Goal: Navigation & Orientation: Understand site structure

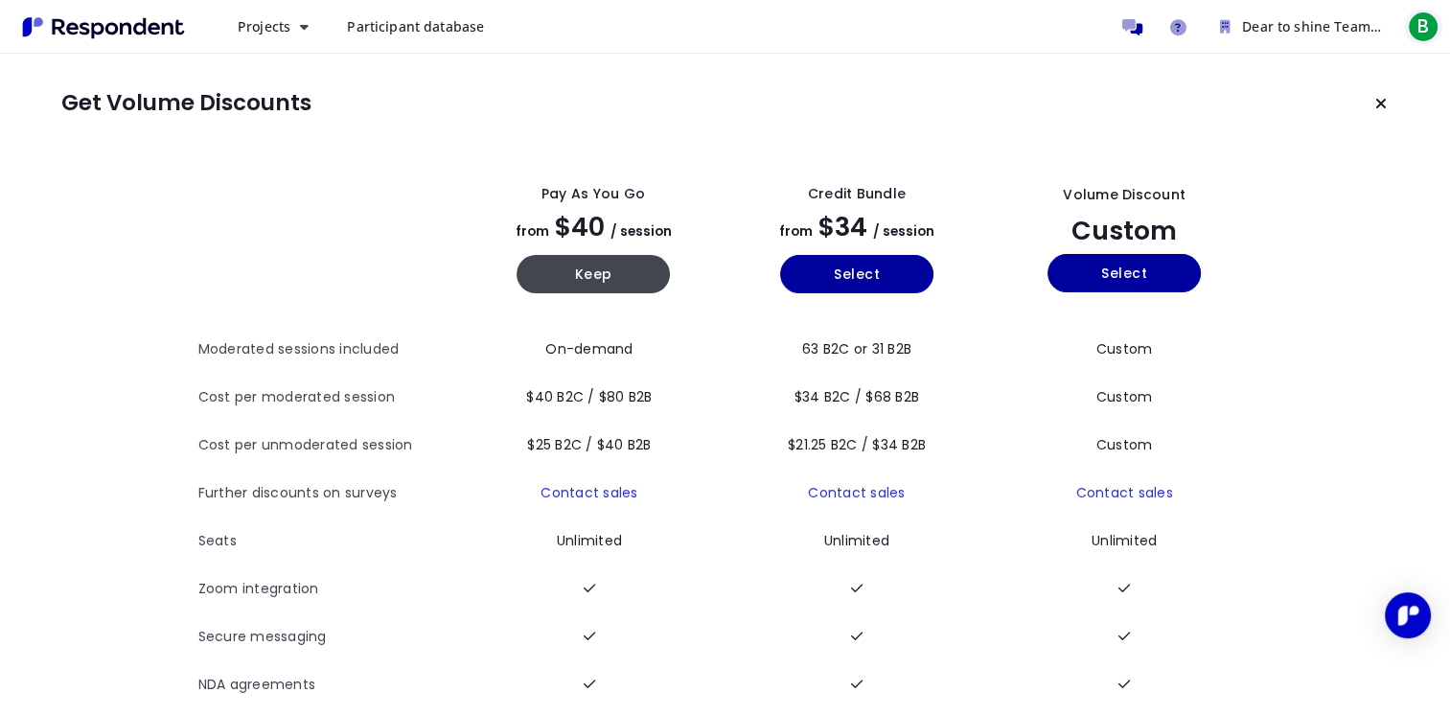
click at [1423, 28] on span "B" at bounding box center [1423, 27] width 31 height 31
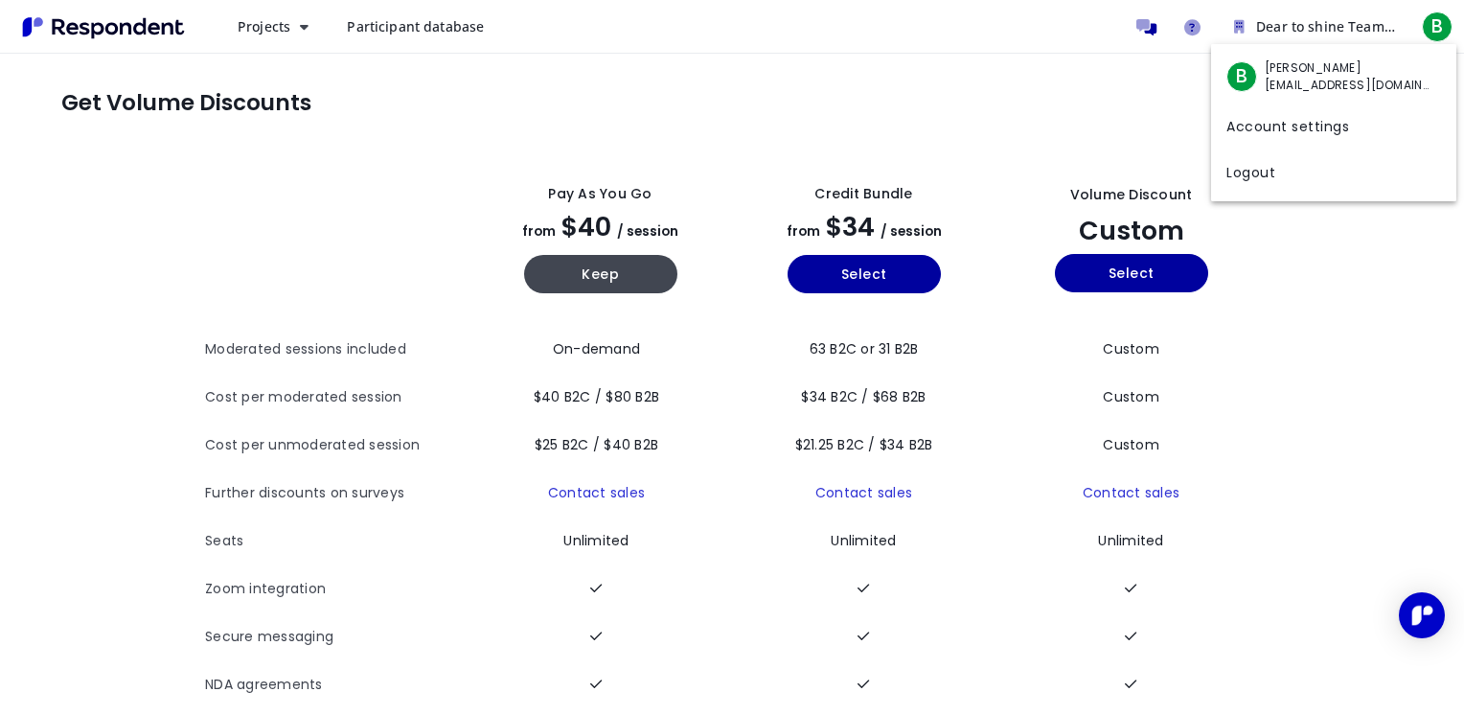
click at [255, 24] on md-backdrop at bounding box center [732, 357] width 1464 height 715
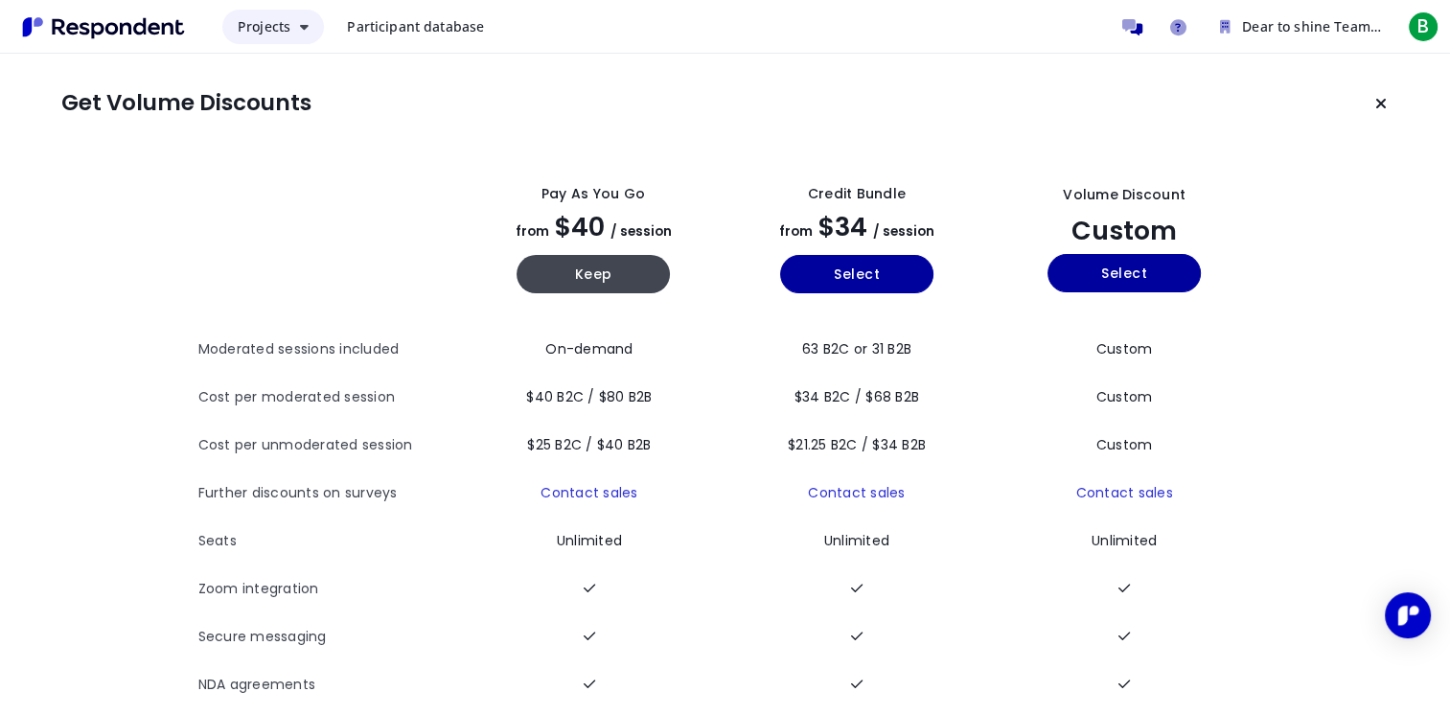
click at [265, 18] on span "Projects" at bounding box center [264, 26] width 53 height 18
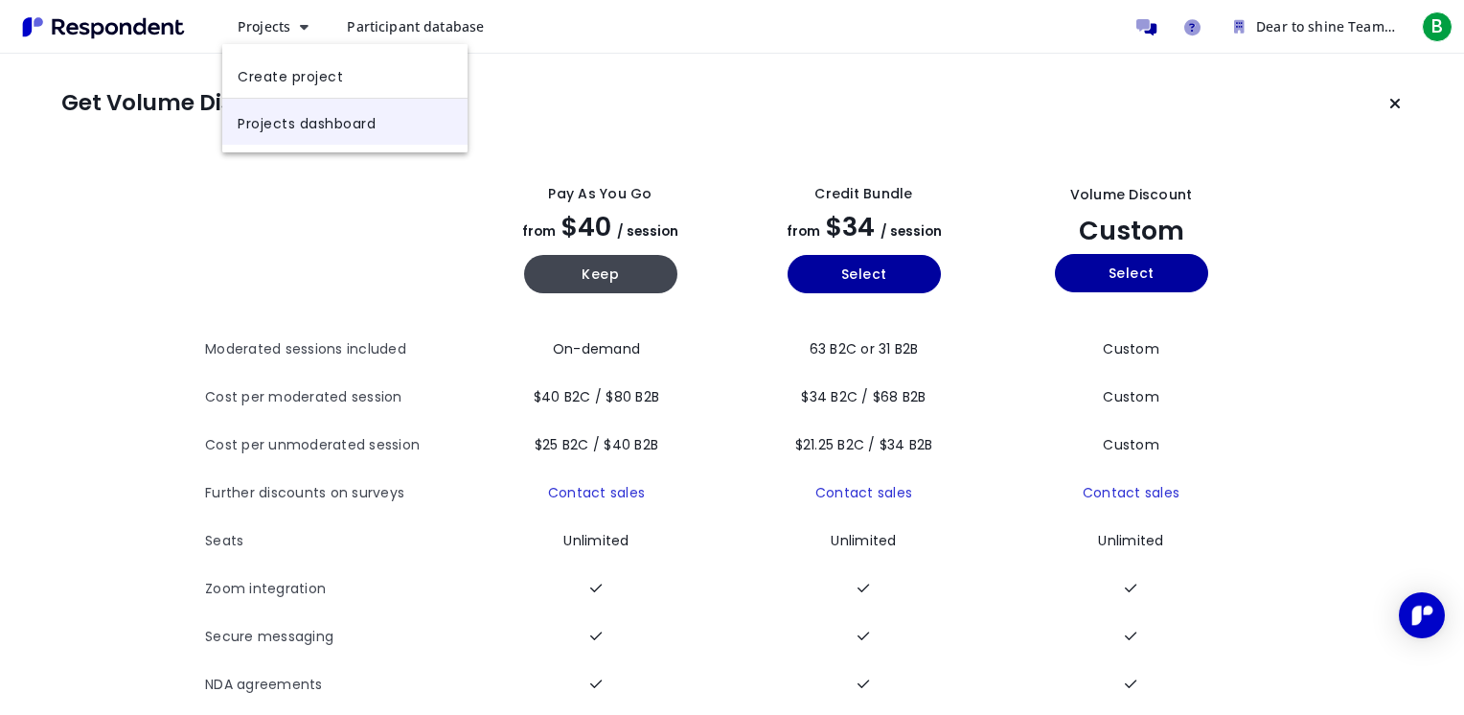
click at [300, 125] on link "Projects dashboard" at bounding box center [344, 122] width 245 height 46
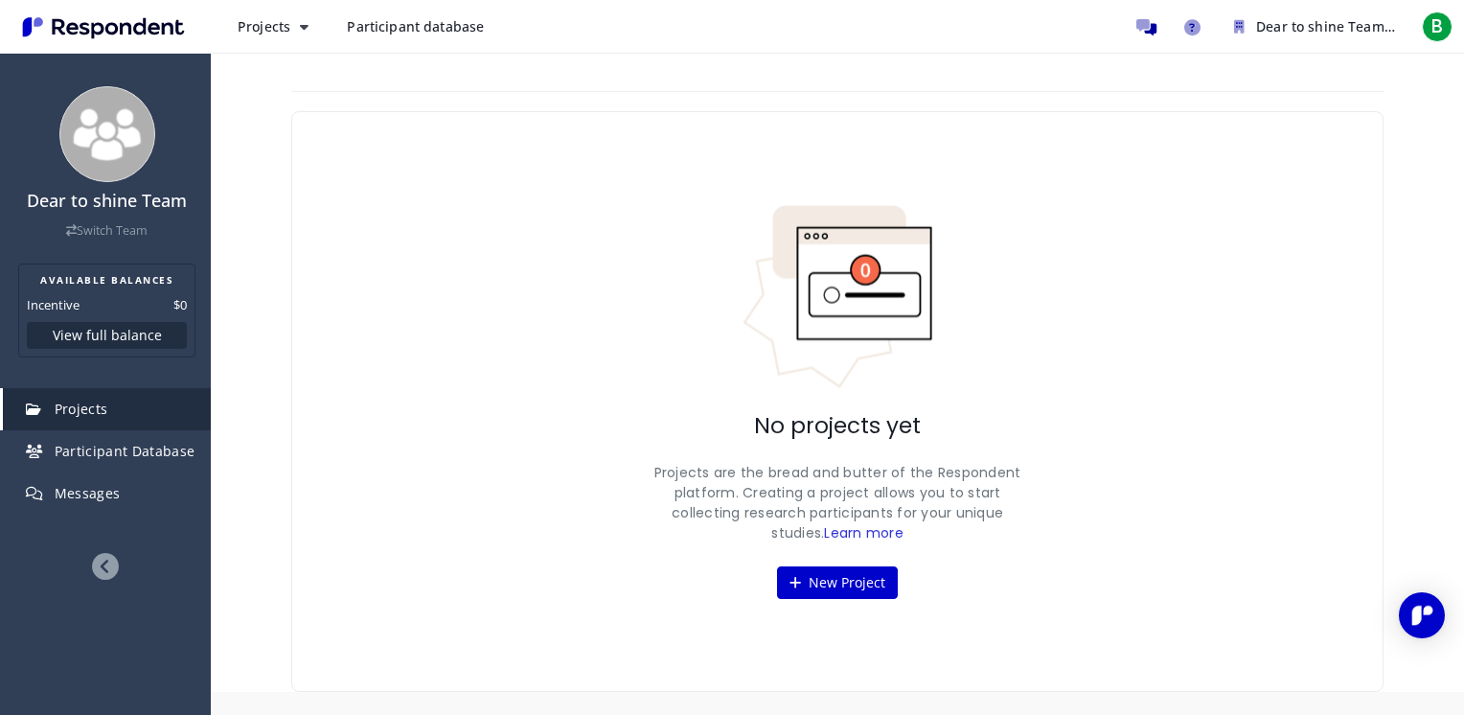
click at [398, 29] on span "Participant database" at bounding box center [415, 26] width 137 height 18
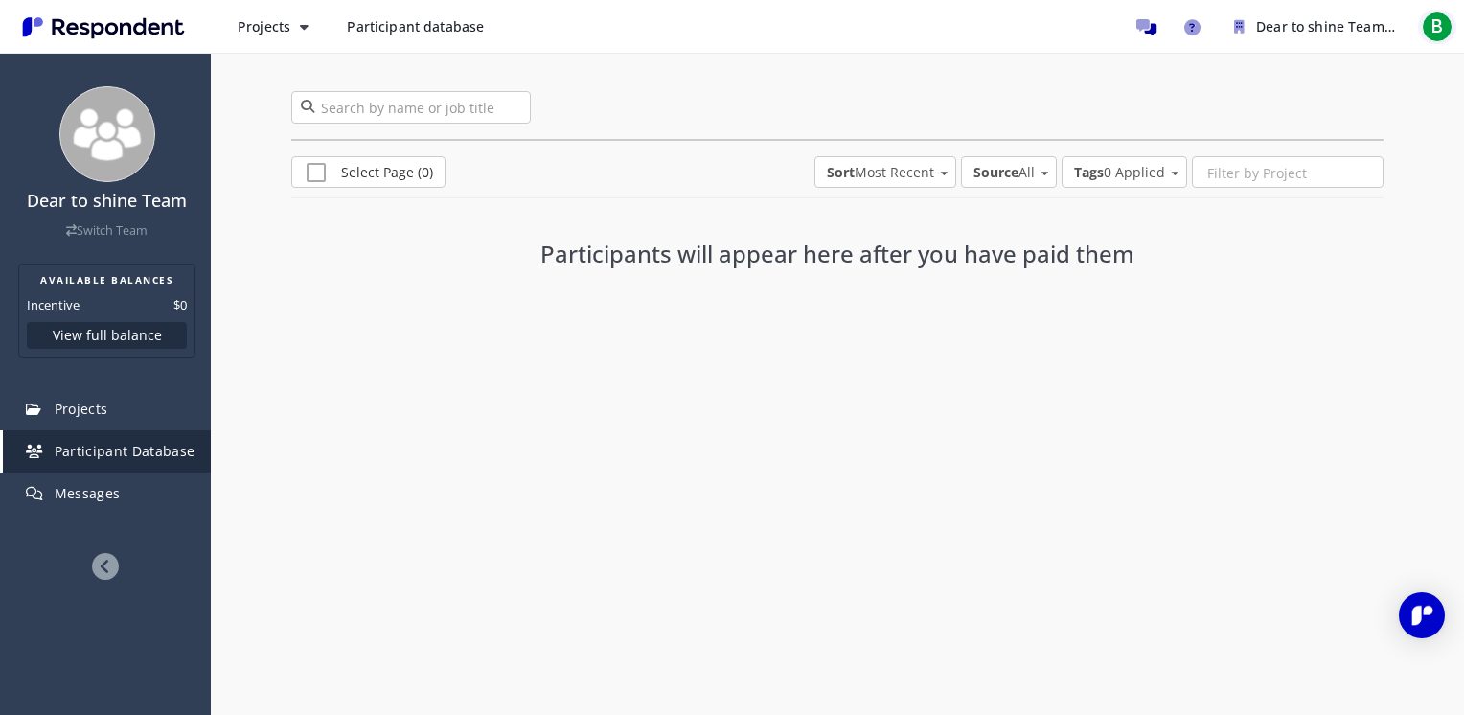
click at [1441, 24] on span "B" at bounding box center [1437, 27] width 31 height 31
click at [1366, 80] on span "[EMAIL_ADDRESS][DOMAIN_NAME]" at bounding box center [1349, 85] width 168 height 17
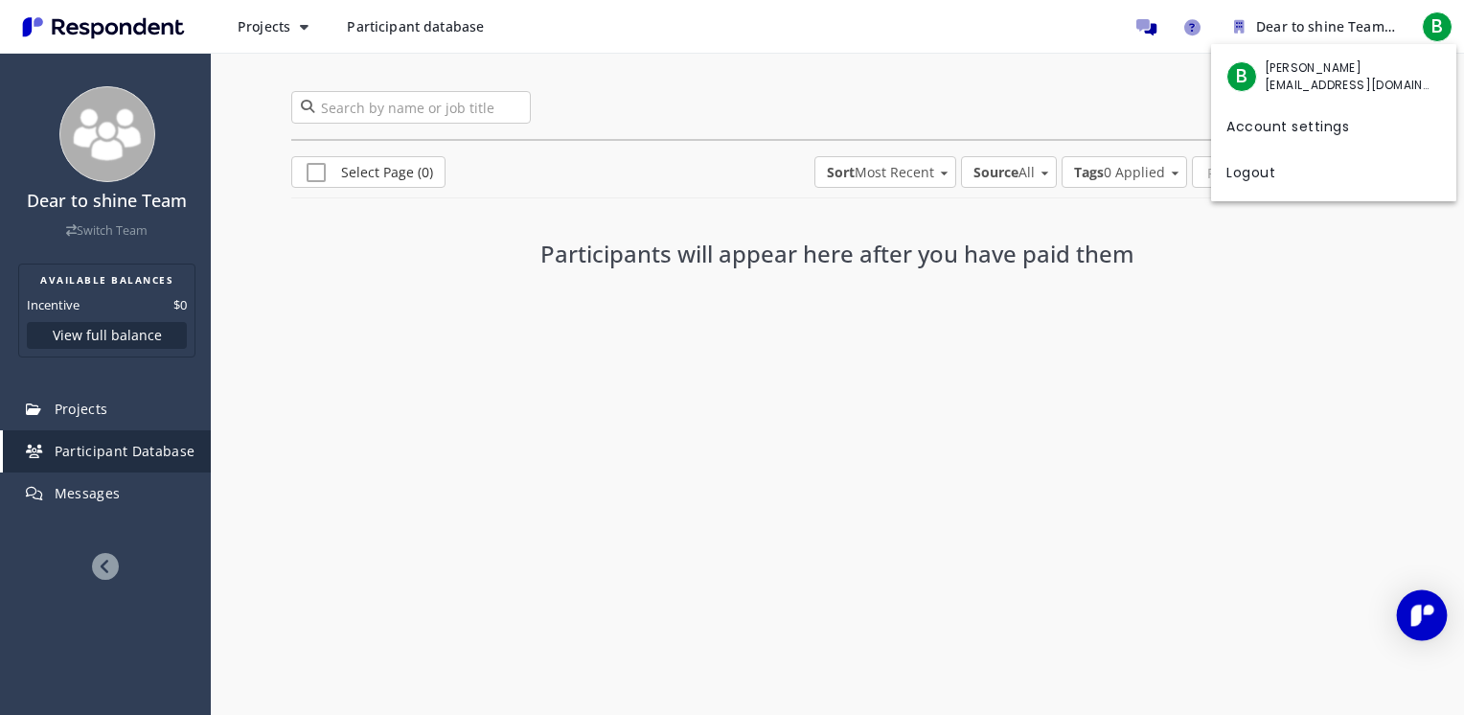
click at [1429, 616] on img "Open Intercom Messenger" at bounding box center [1422, 615] width 25 height 25
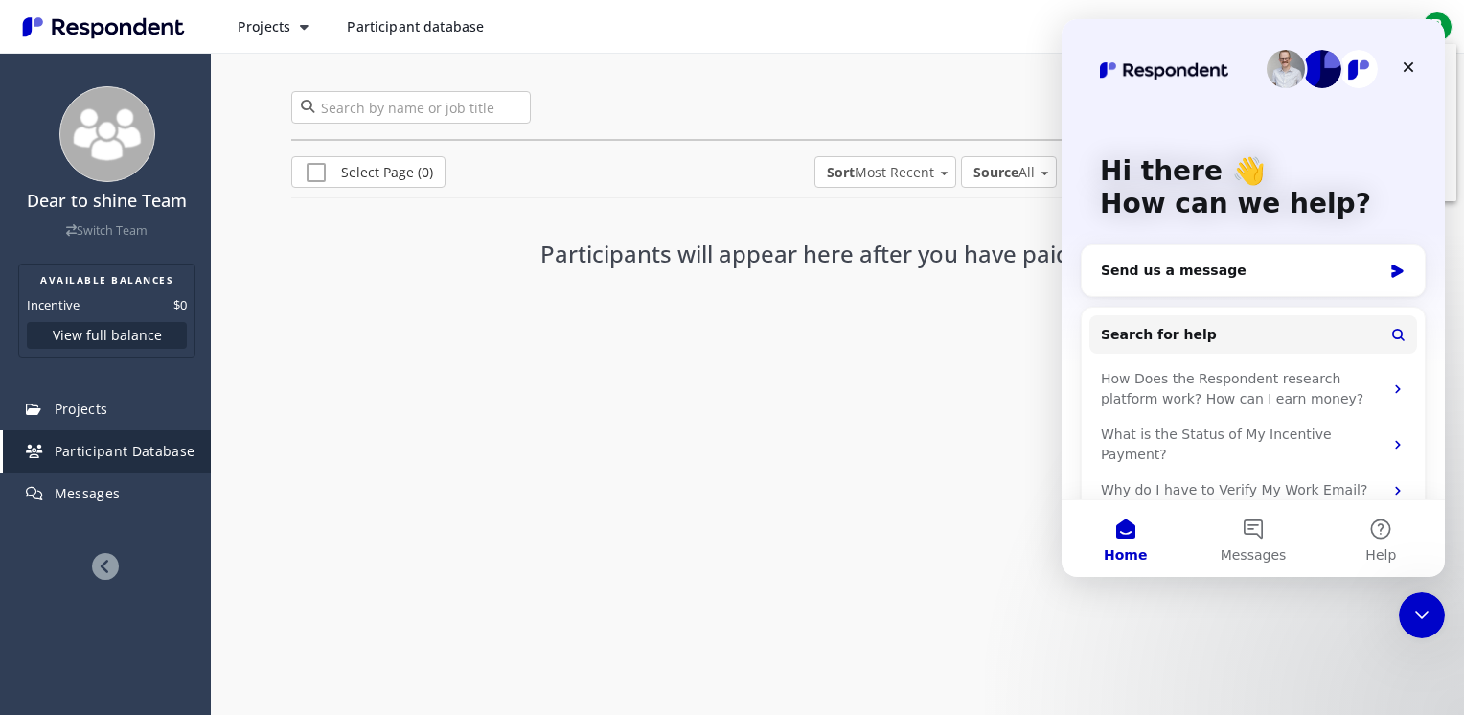
click at [1129, 535] on button "Home" at bounding box center [1125, 538] width 127 height 77
click at [1261, 535] on button "Messages" at bounding box center [1252, 538] width 127 height 77
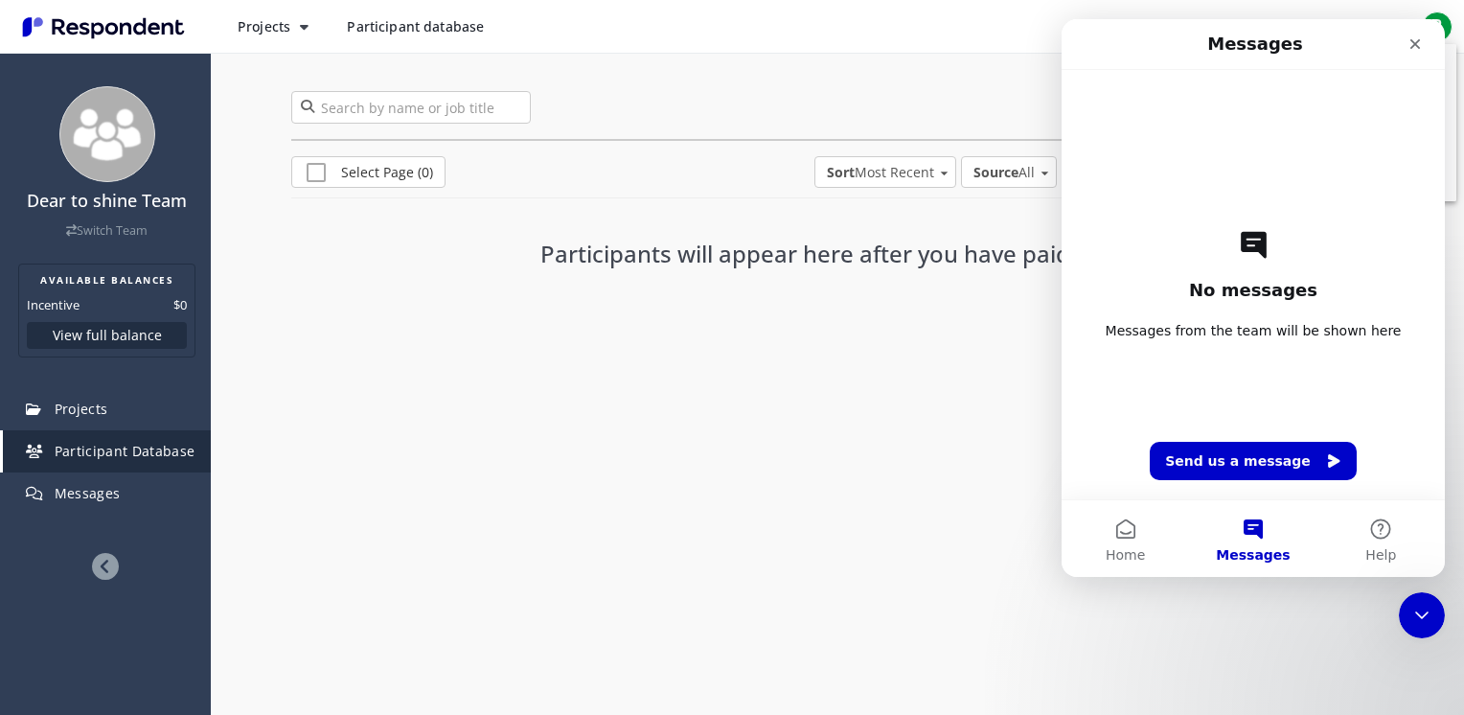
click at [626, 604] on md-backdrop at bounding box center [732, 357] width 1464 height 715
click at [93, 228] on link "Switch Team" at bounding box center [106, 230] width 81 height 16
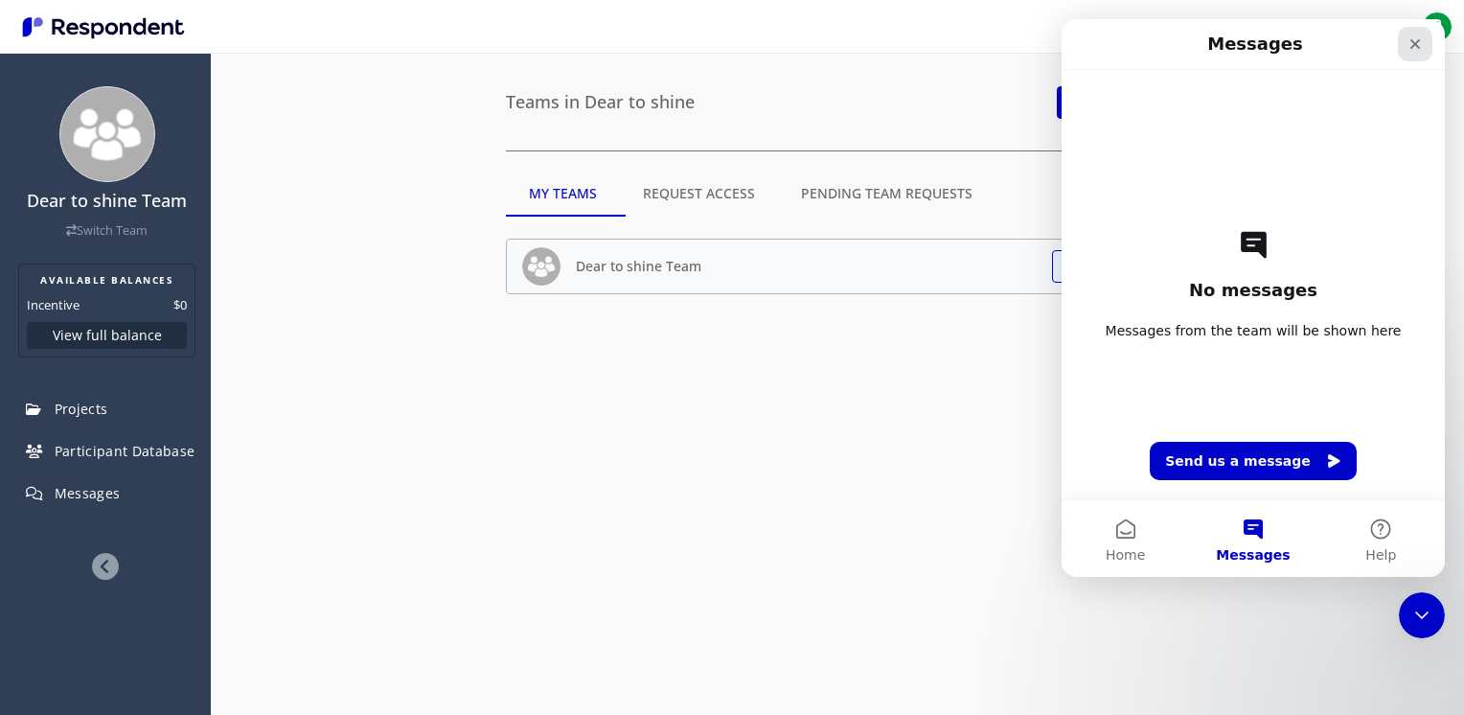
click at [1415, 48] on icon "Close" at bounding box center [1415, 43] width 15 height 15
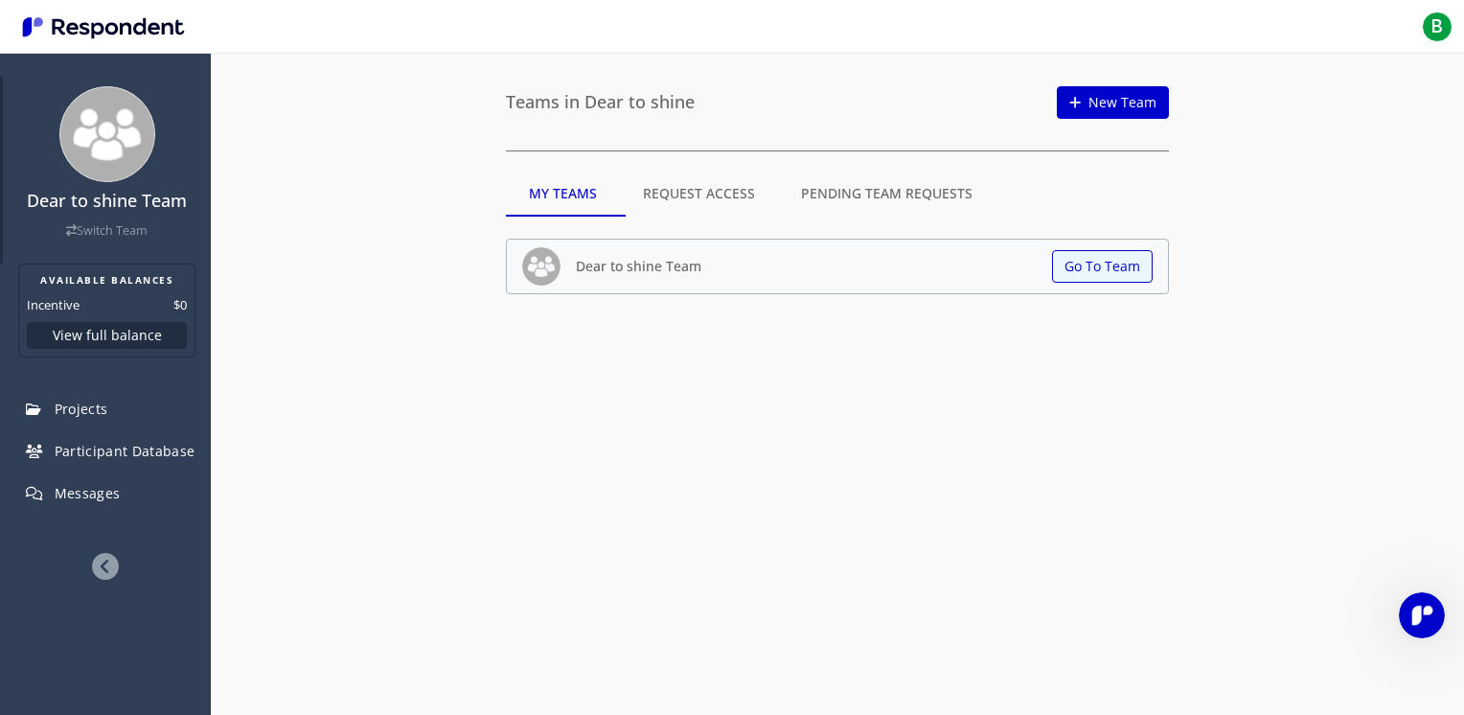
click at [112, 162] on img at bounding box center [107, 134] width 96 height 96
click at [77, 160] on img at bounding box center [107, 134] width 96 height 96
